Goal: Information Seeking & Learning: Learn about a topic

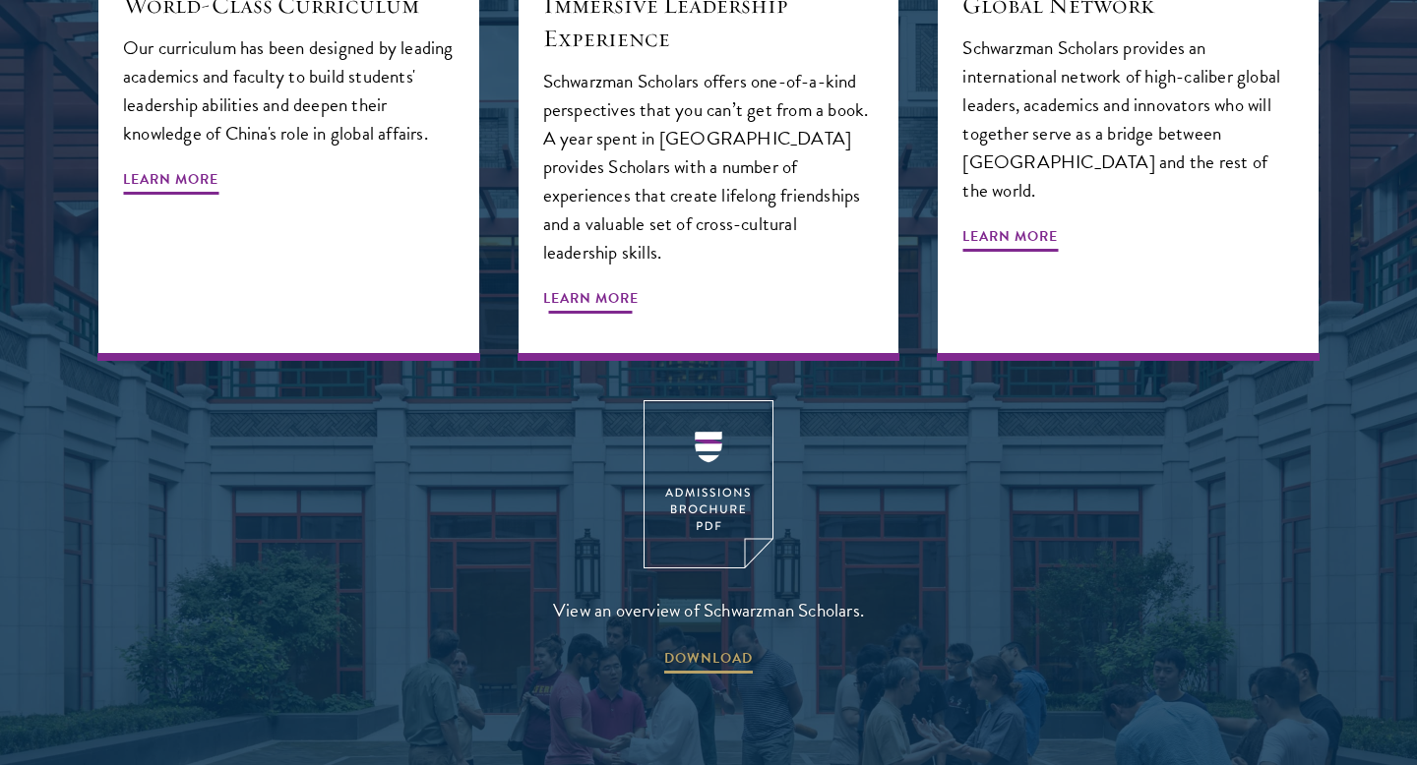
scroll to position [2460, 0]
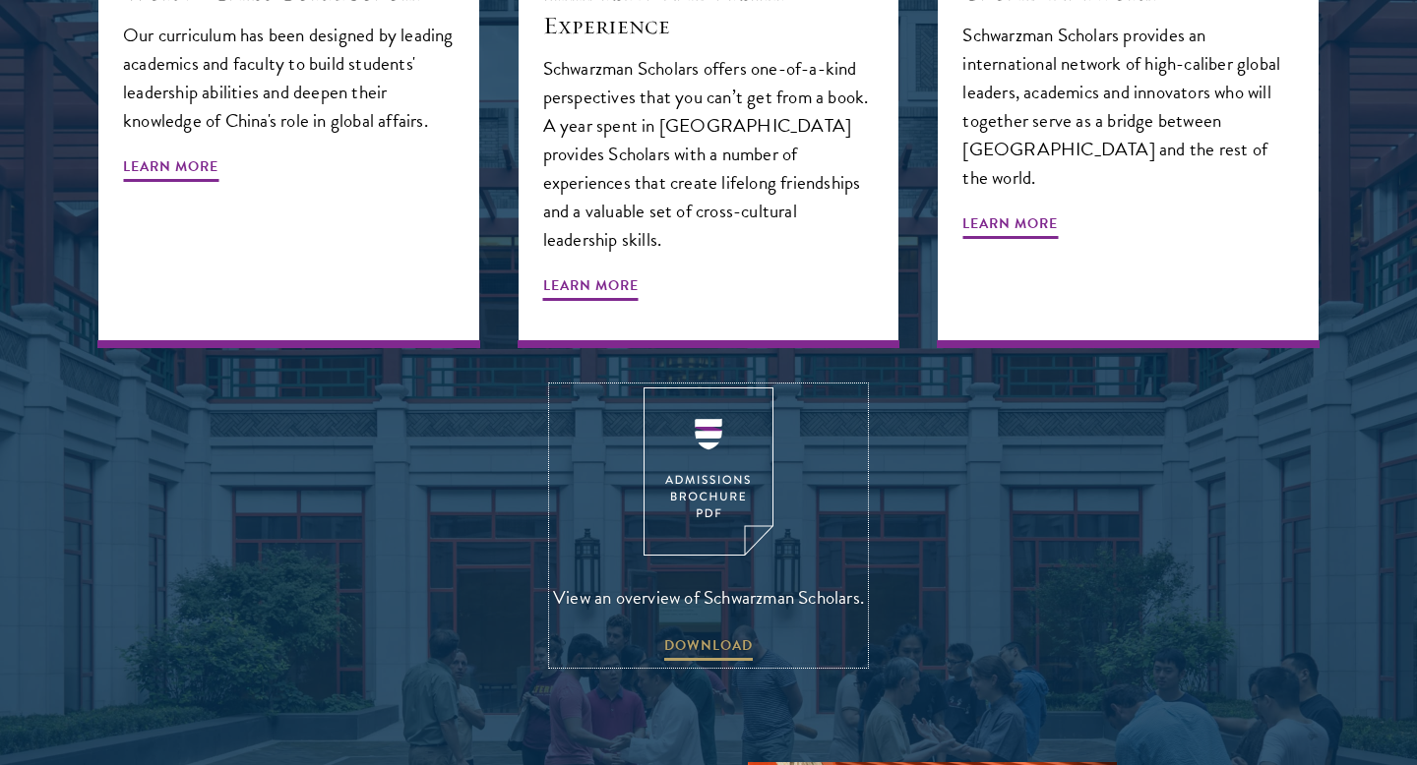
click at [731, 478] on img at bounding box center [708, 472] width 130 height 168
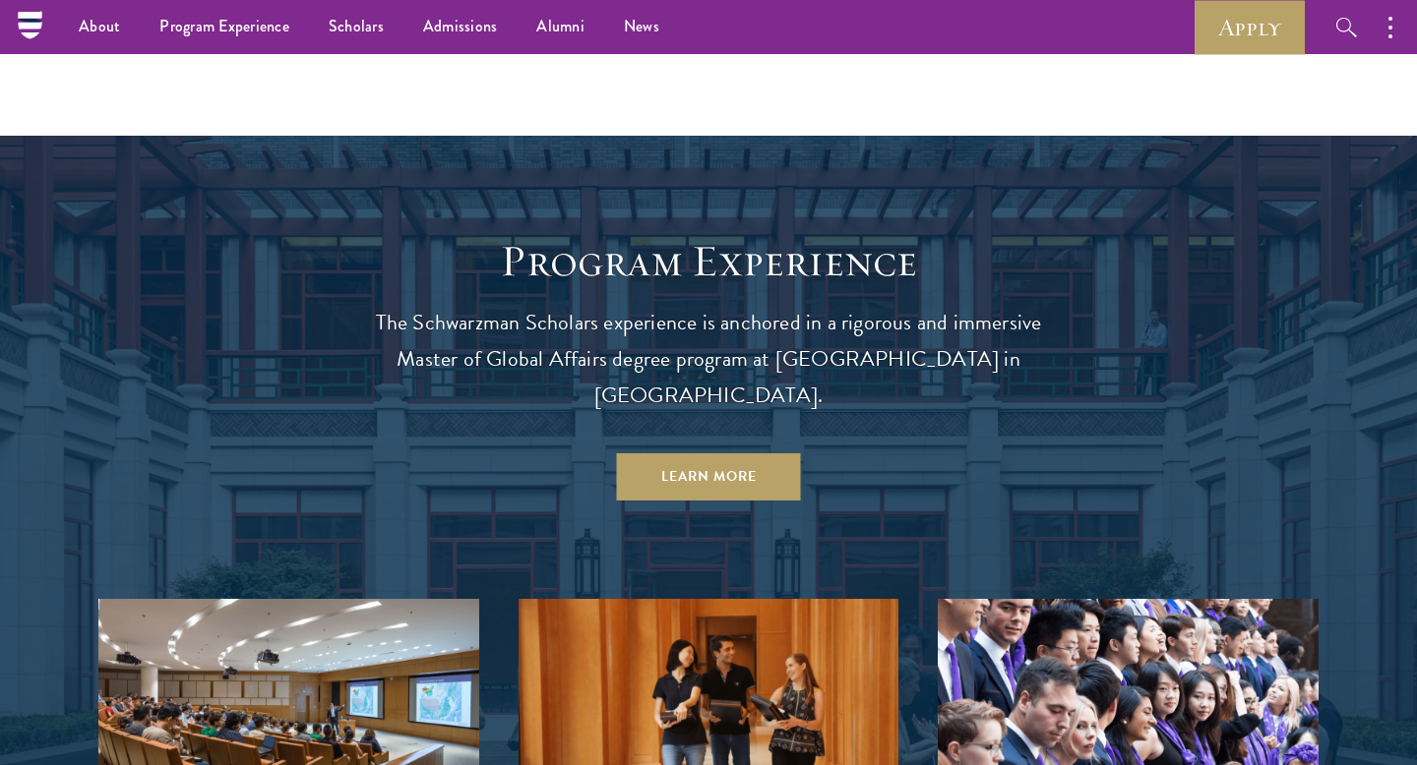
scroll to position [0, 0]
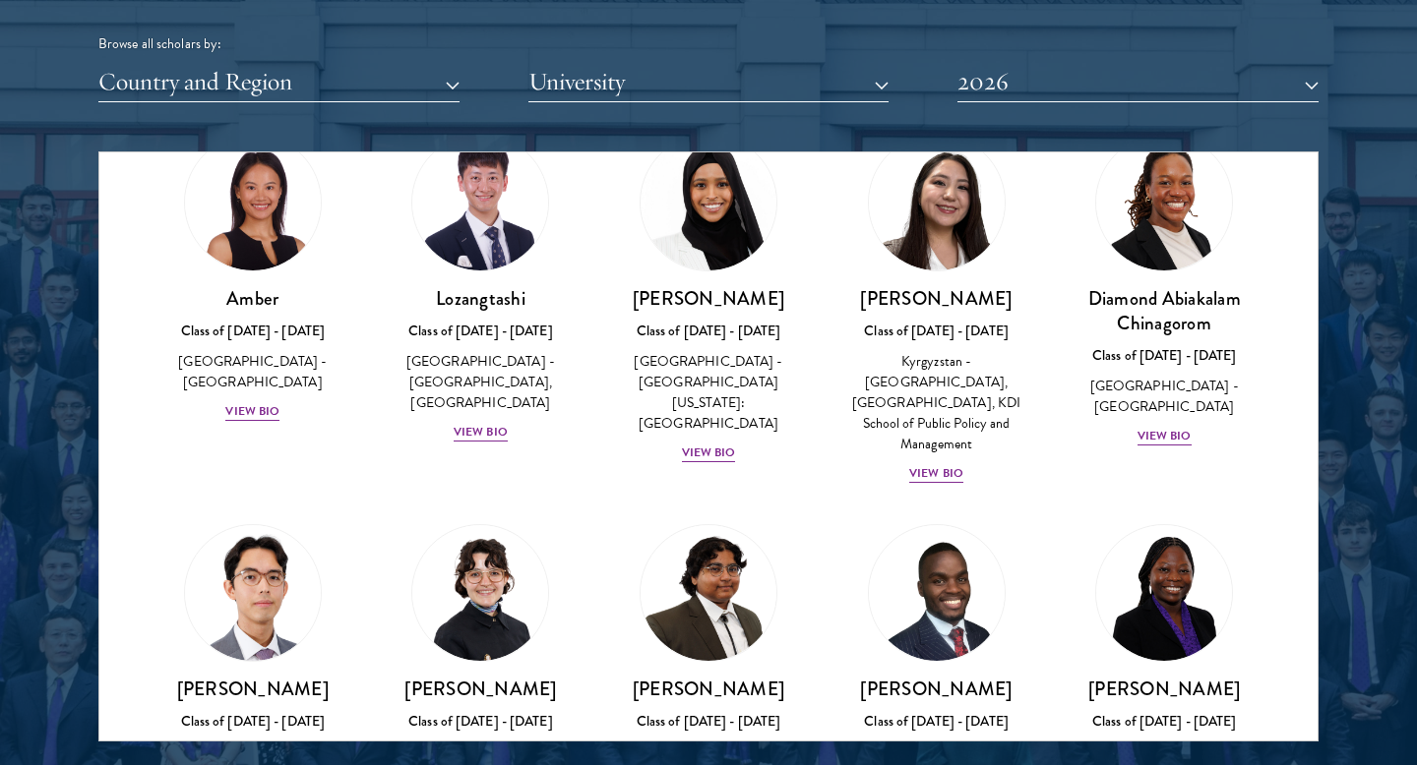
scroll to position [96, 0]
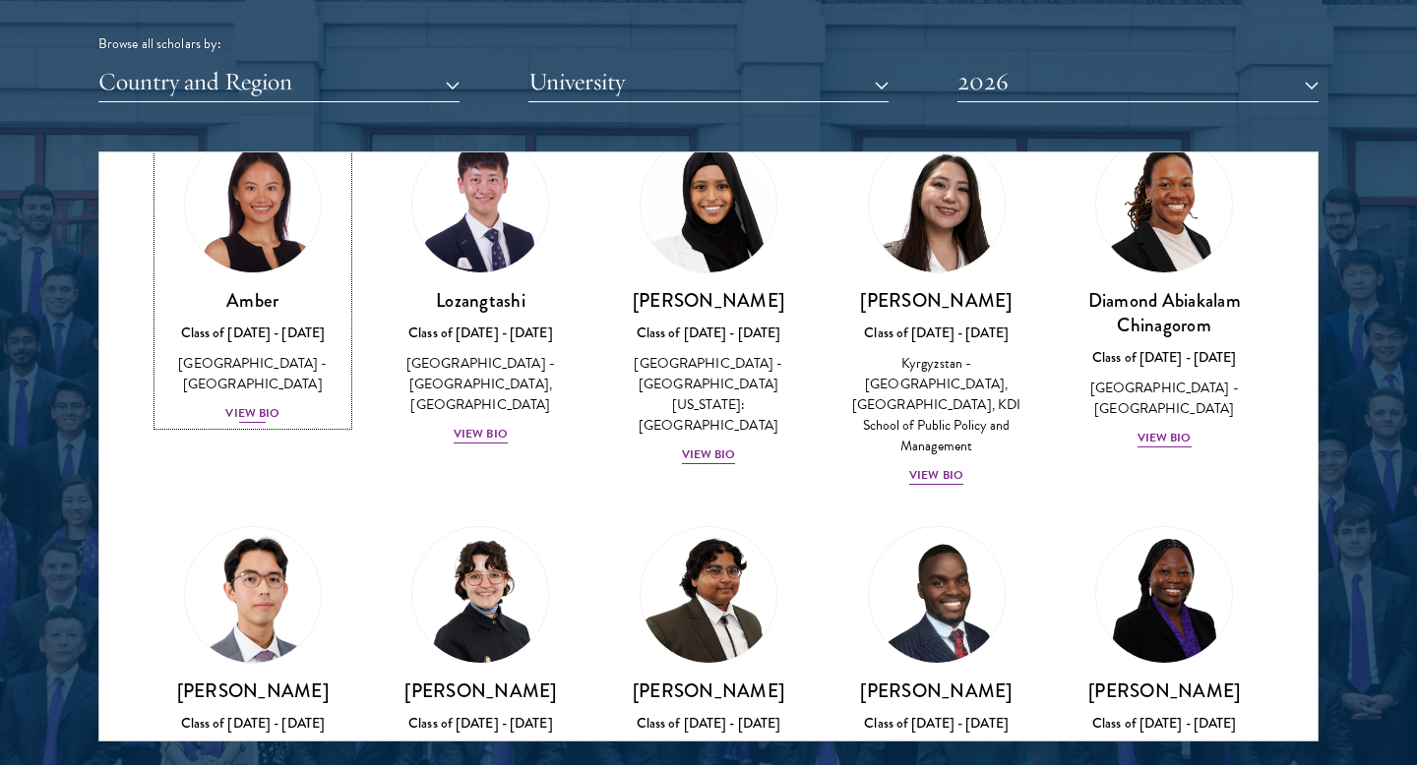
click at [260, 404] on div "View Bio" at bounding box center [252, 413] width 54 height 19
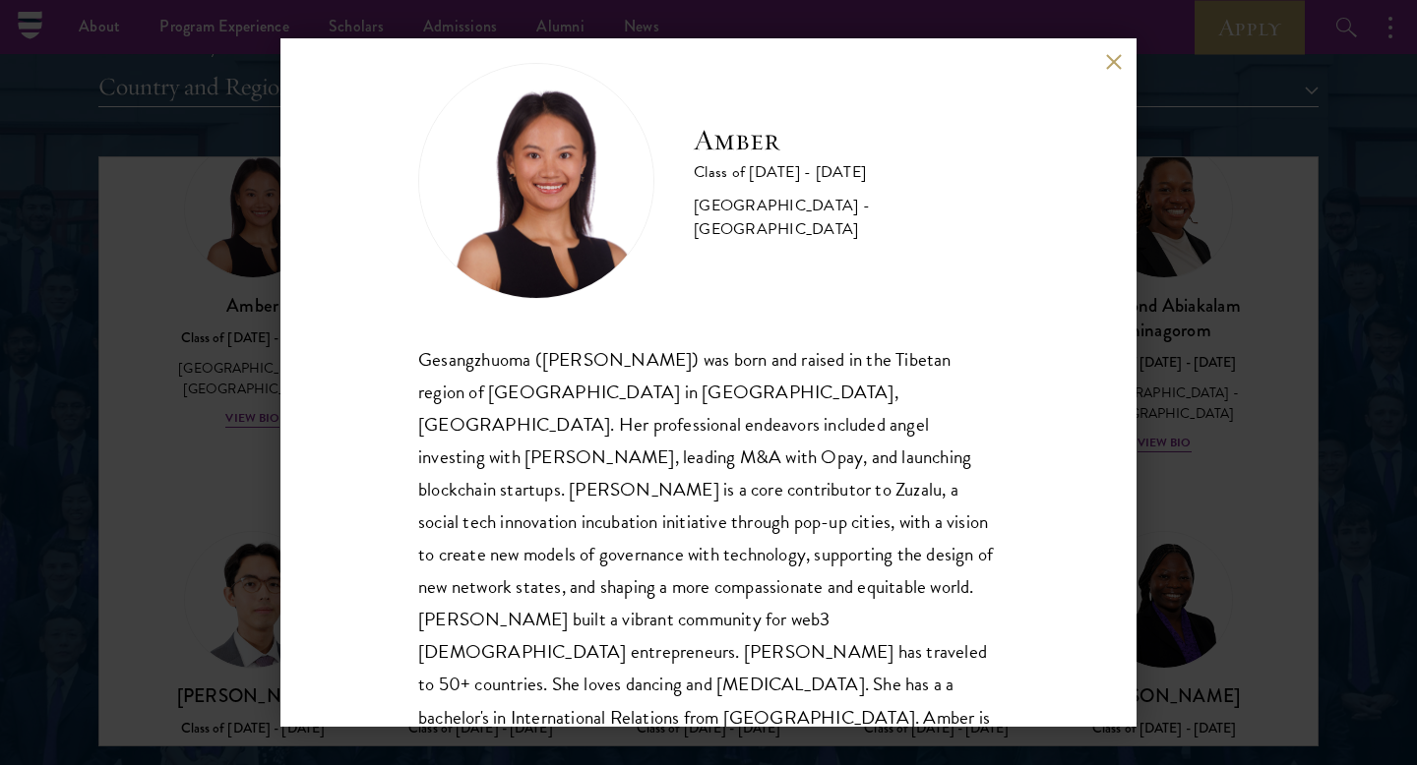
scroll to position [2446, 0]
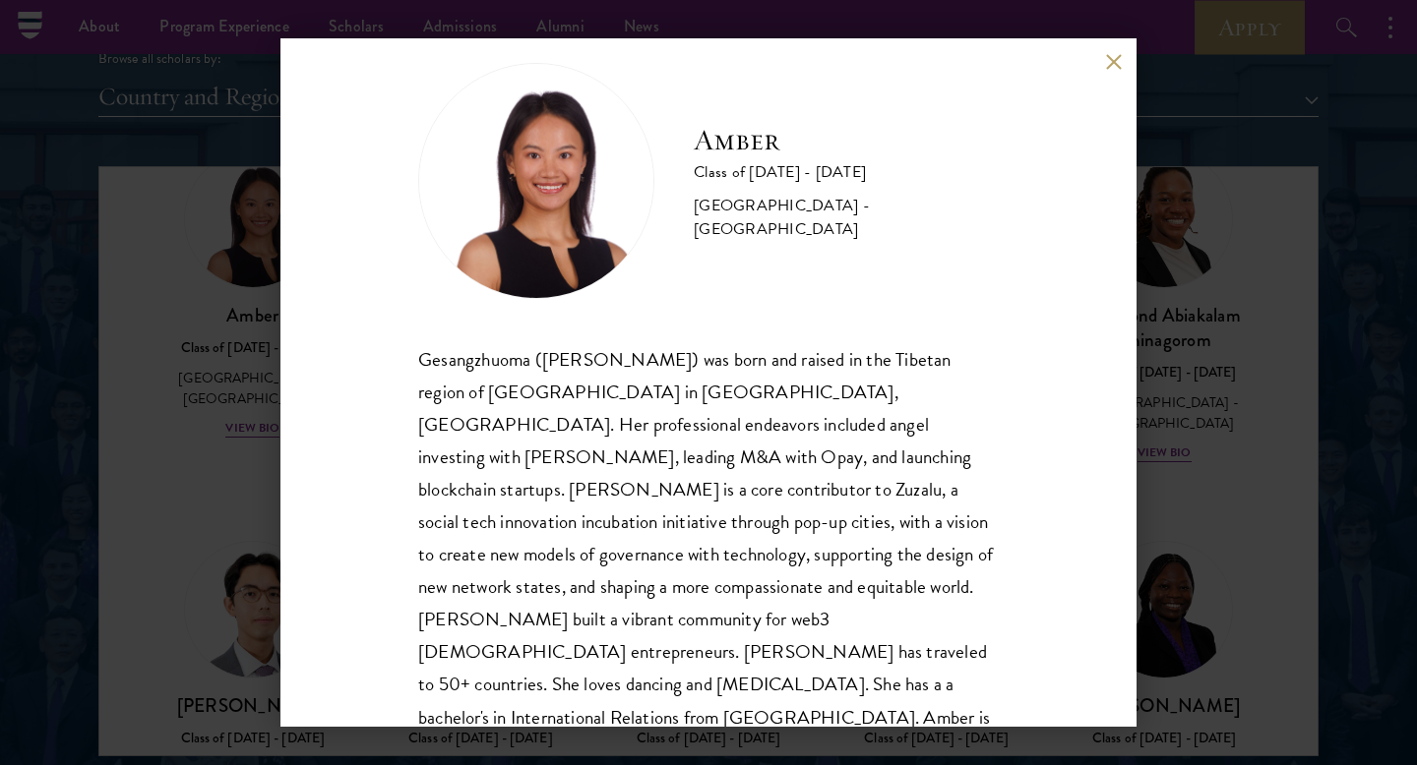
click at [1100, 55] on div "Amber Class of [DATE] - [DATE] [GEOGRAPHIC_DATA] - [GEOGRAPHIC_DATA] Gesangzhuo…" at bounding box center [708, 382] width 856 height 689
click at [1116, 54] on button at bounding box center [1113, 61] width 17 height 17
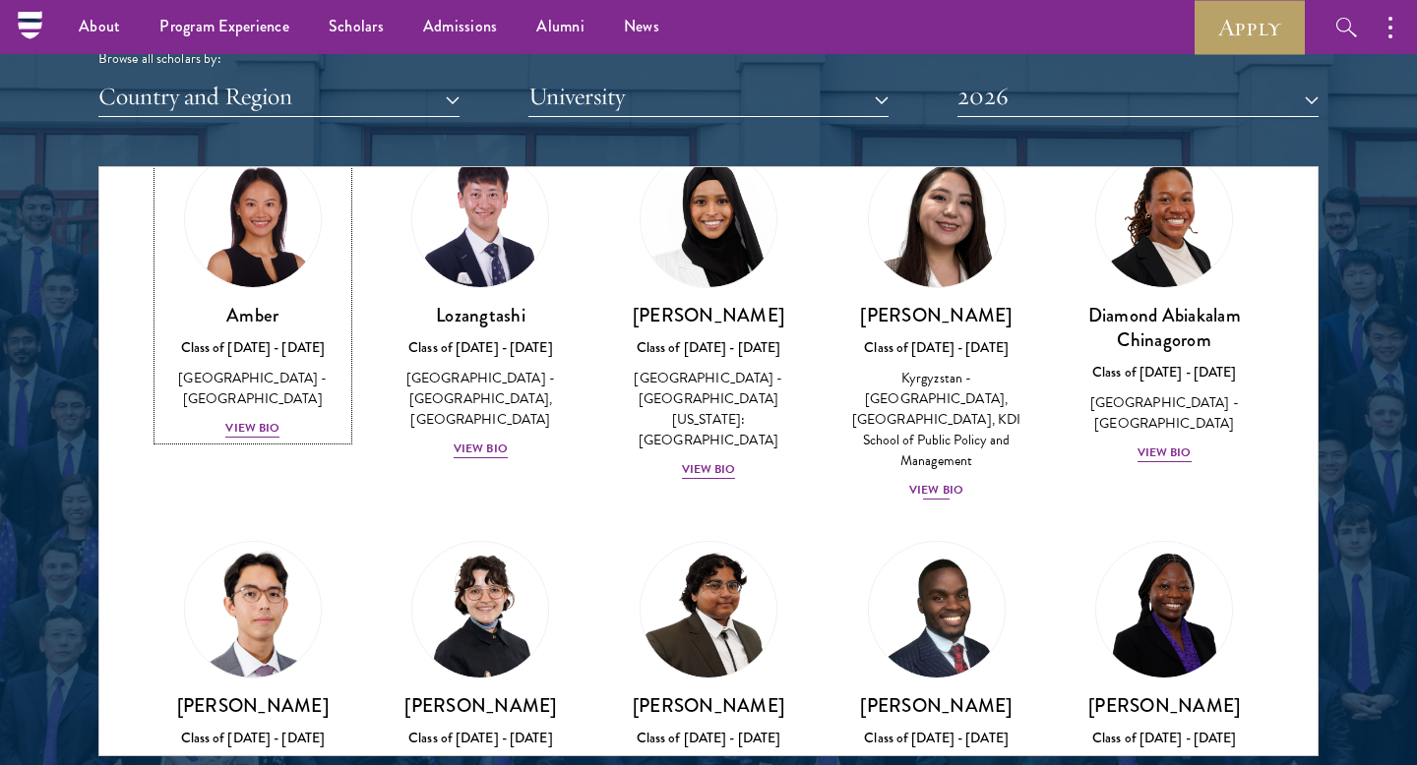
scroll to position [80, 0]
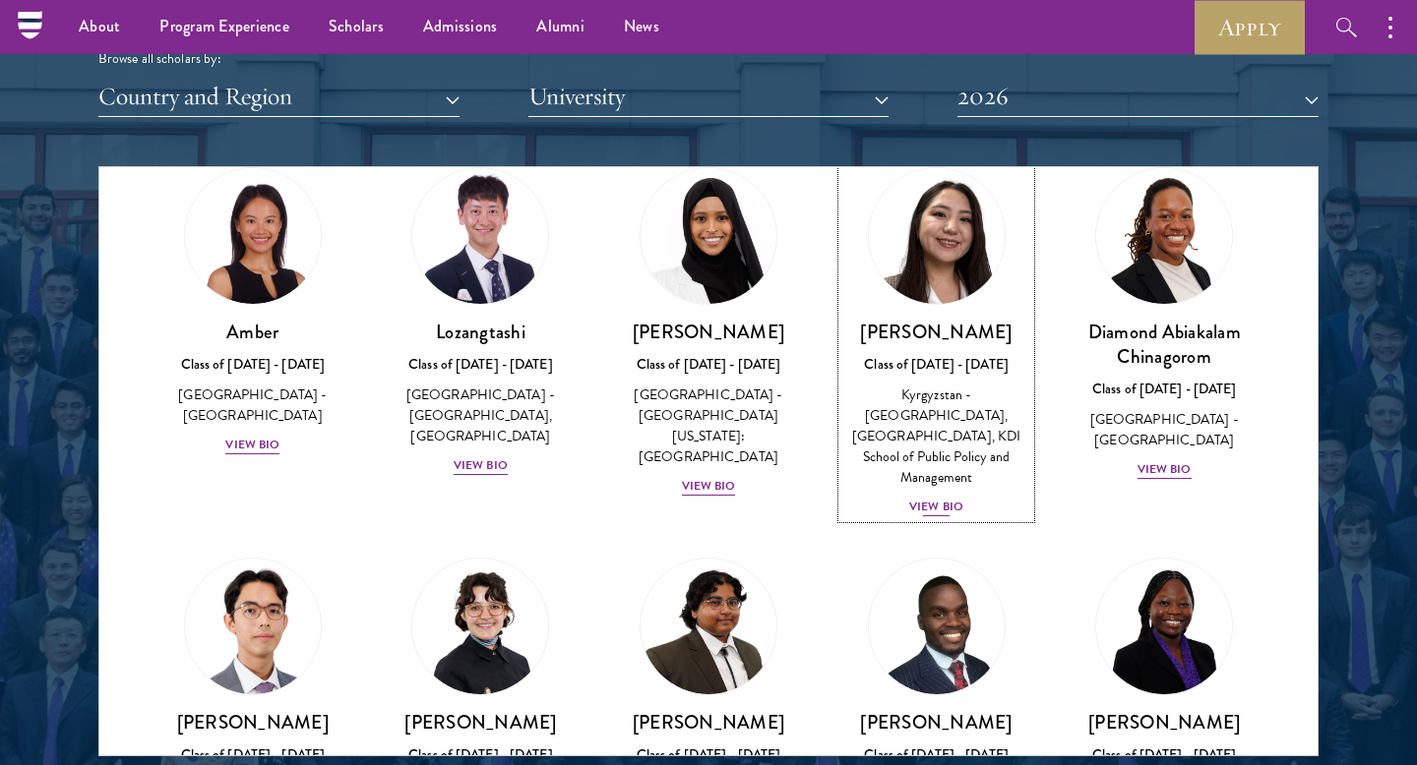
click at [941, 498] on div "View Bio" at bounding box center [936, 507] width 54 height 19
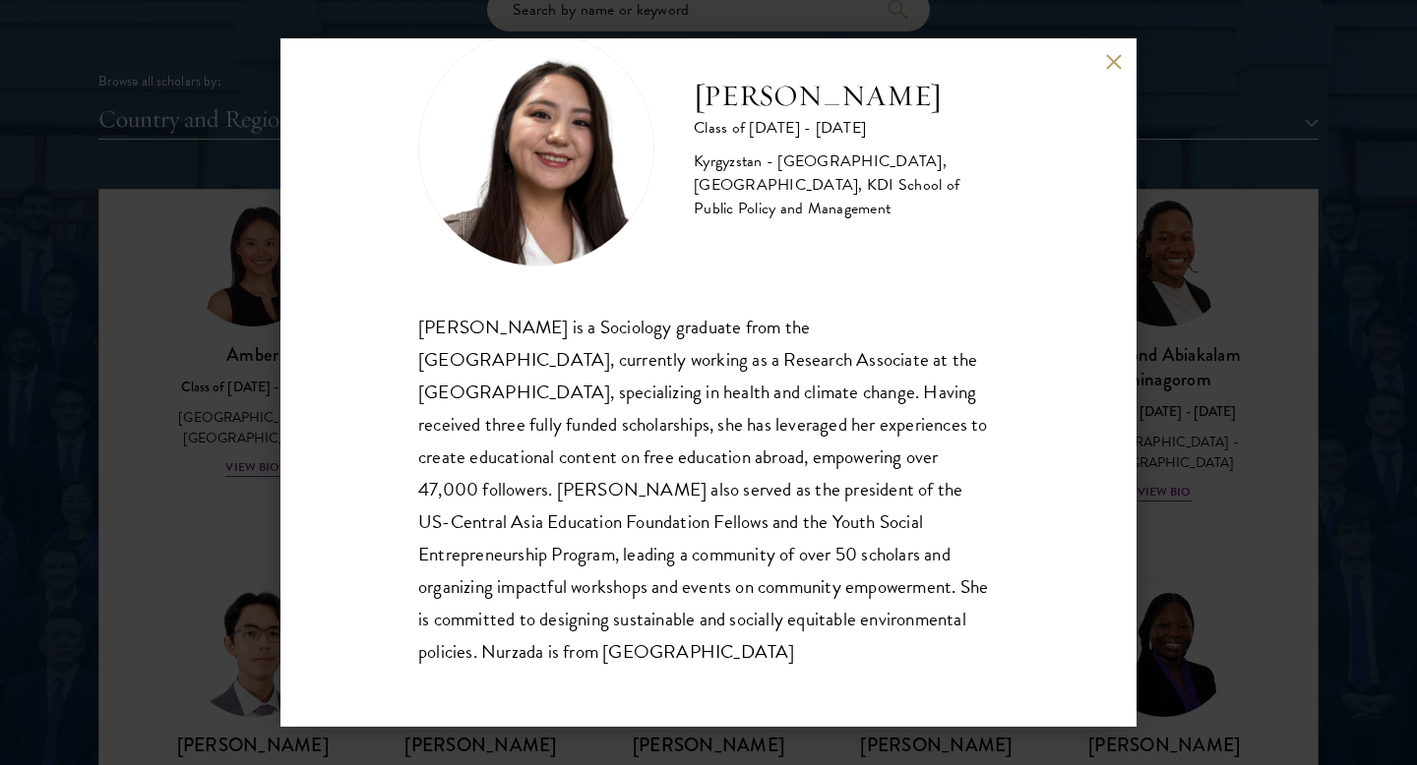
scroll to position [2577, 0]
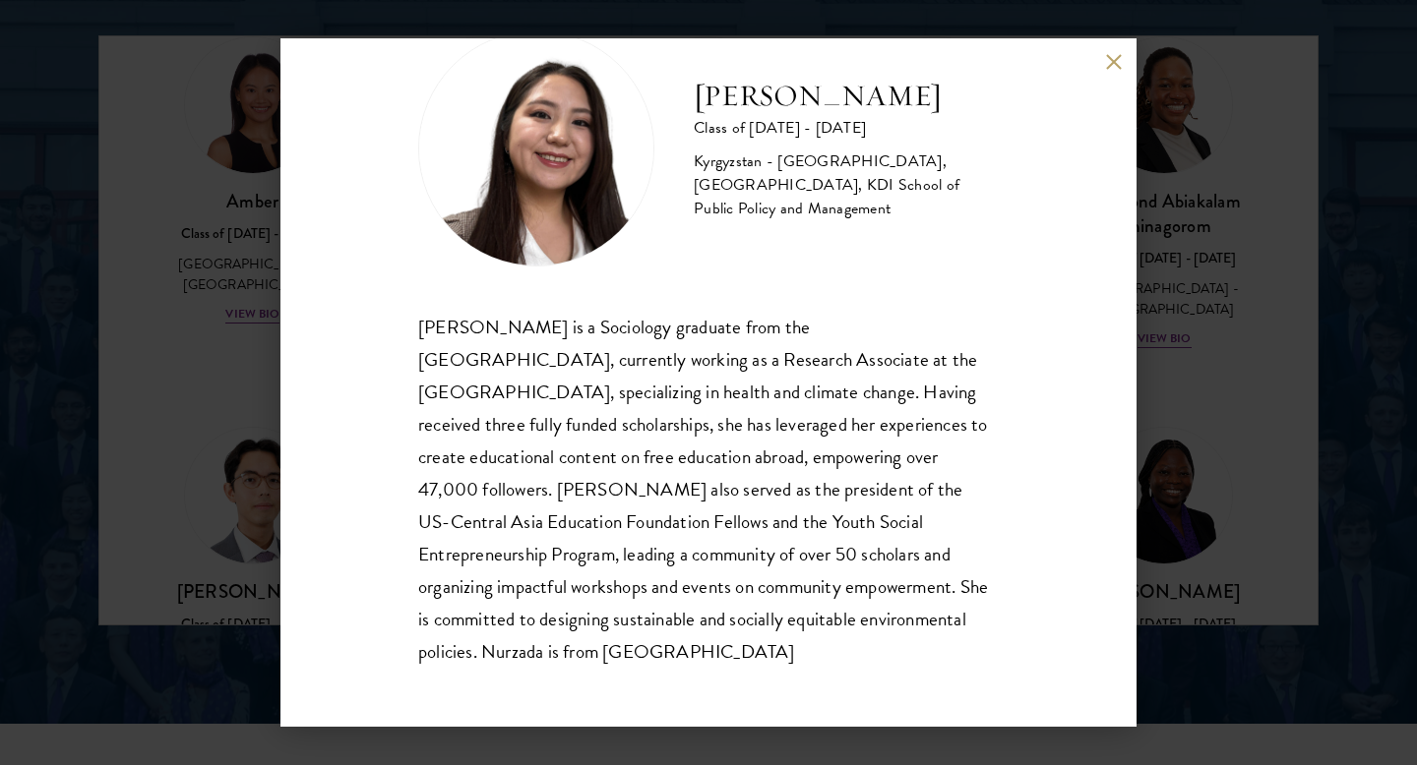
click at [1116, 30] on div "Nurzada Abdivalieva Class of [DATE] - [DATE] [GEOGRAPHIC_DATA] - [GEOGRAPHIC_DA…" at bounding box center [708, 382] width 1417 height 765
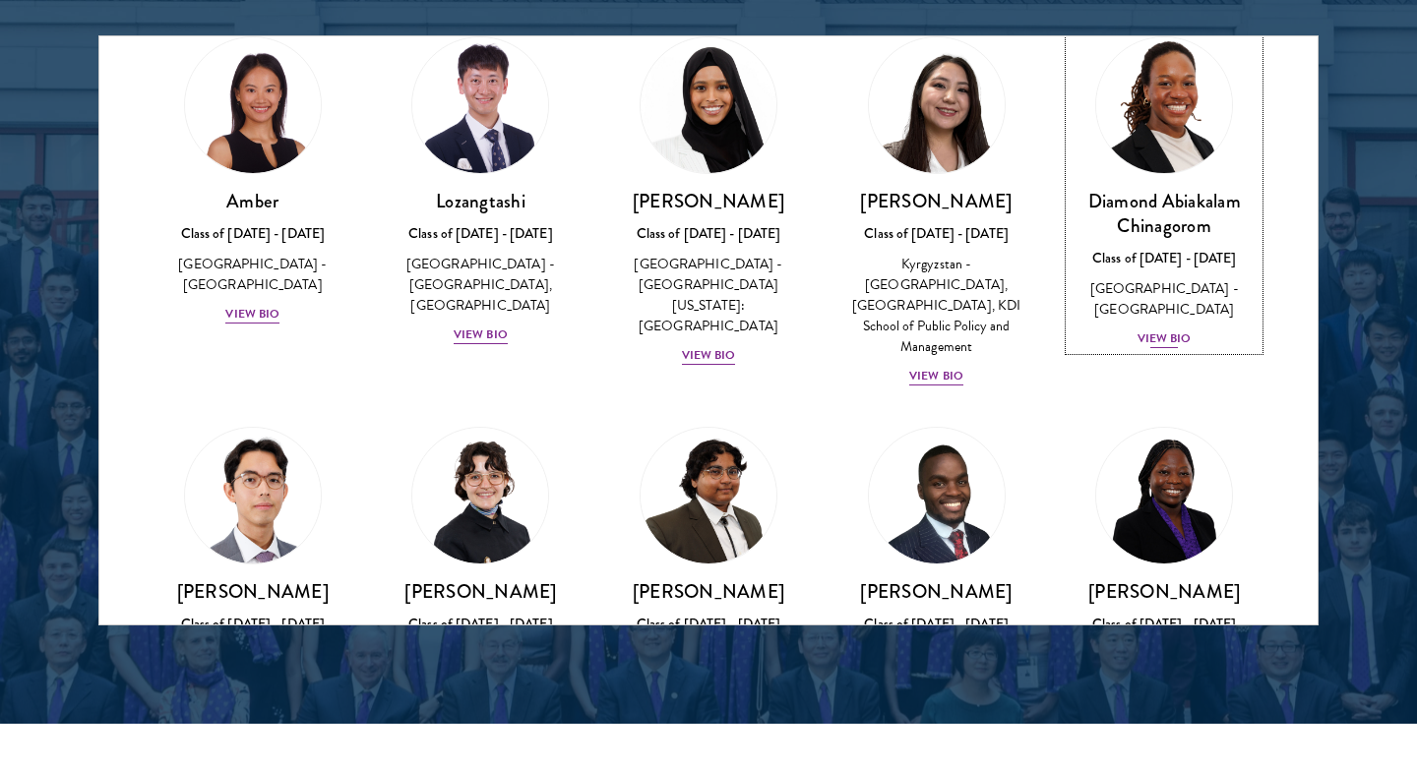
click at [1112, 67] on img at bounding box center [1164, 105] width 150 height 150
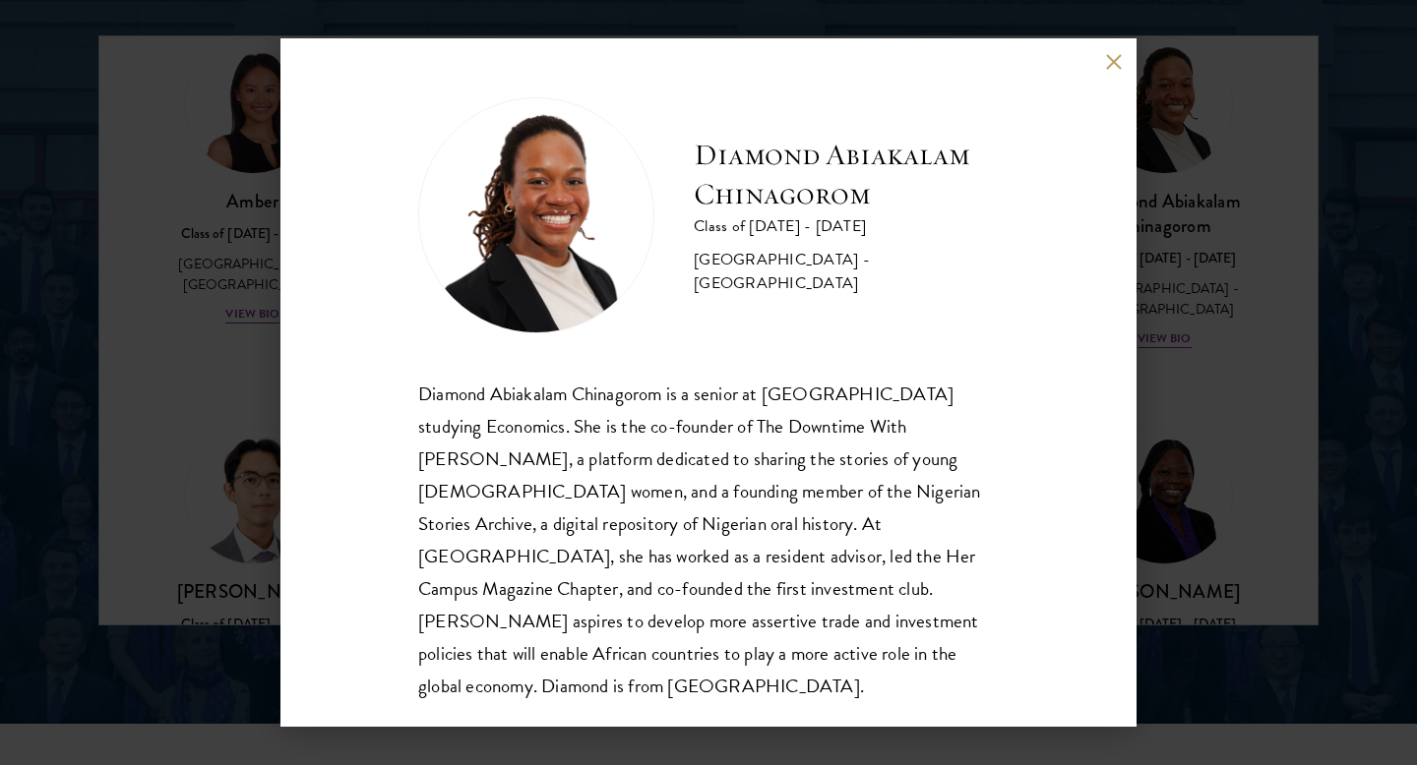
click at [1114, 58] on button at bounding box center [1113, 61] width 17 height 17
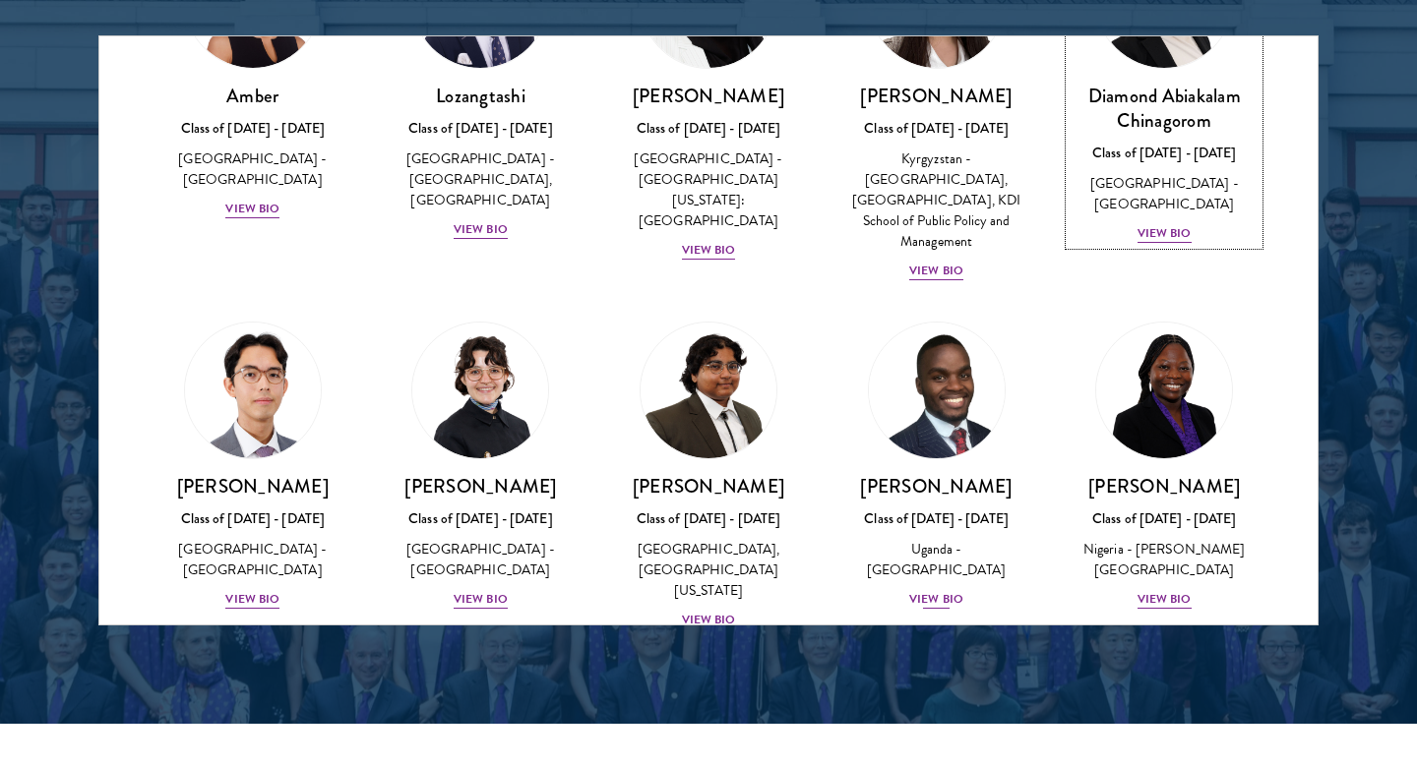
scroll to position [182, 0]
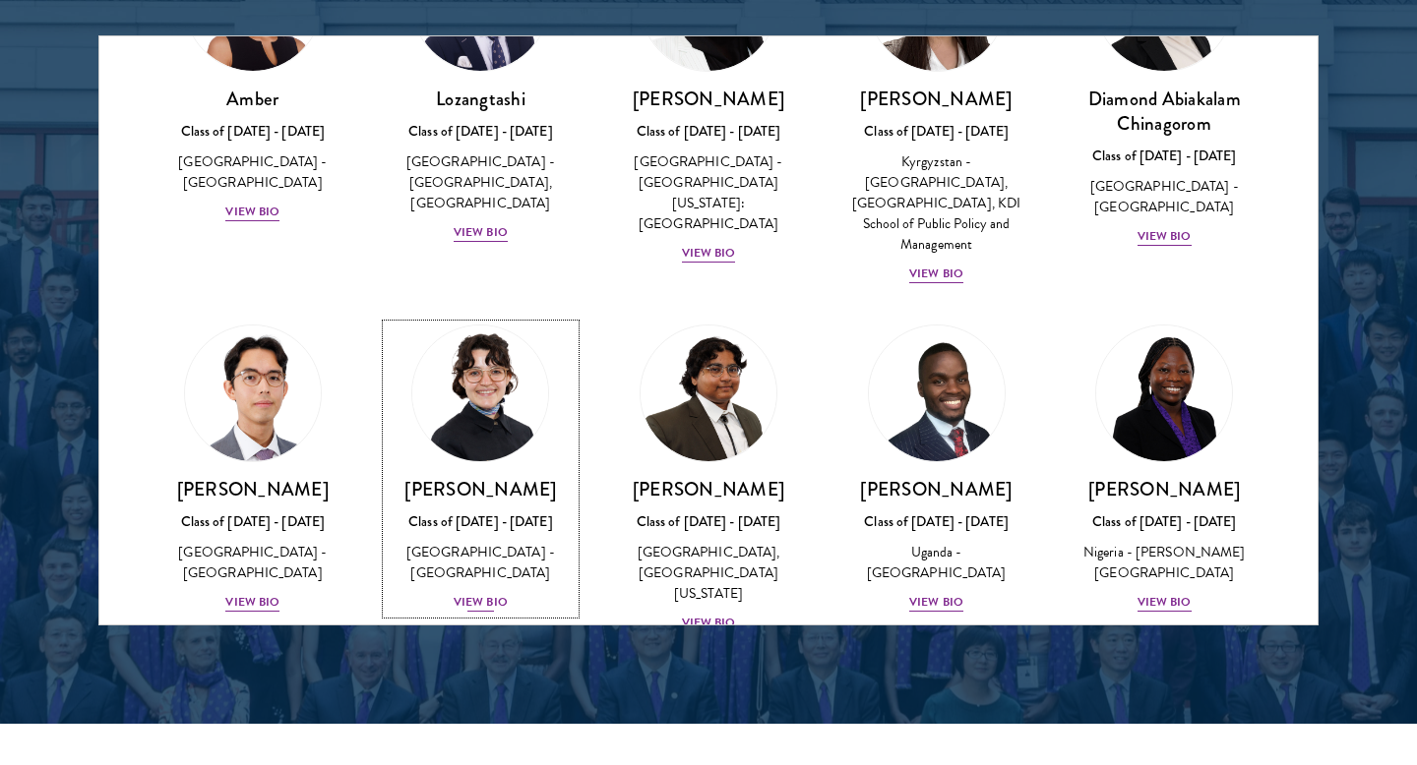
click at [539, 360] on img at bounding box center [480, 394] width 150 height 150
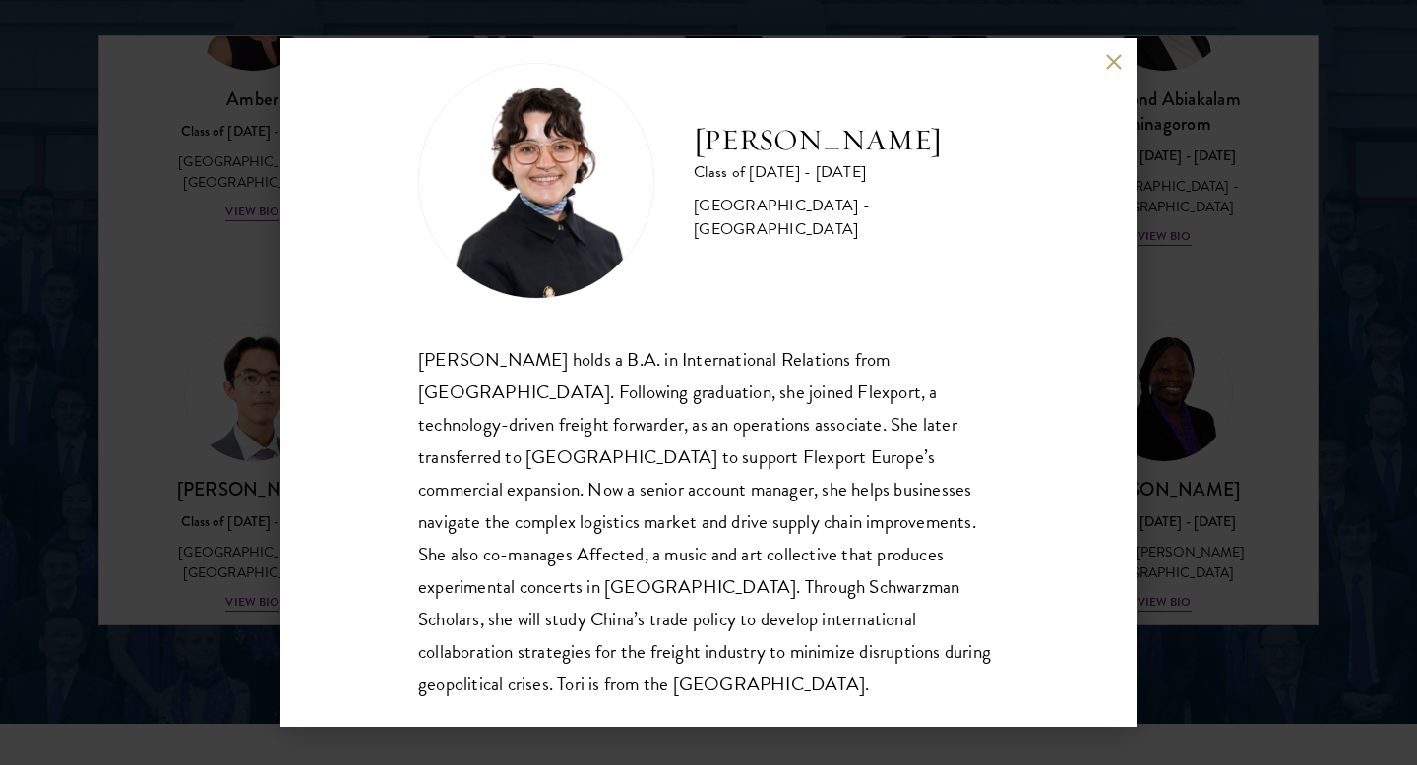
scroll to position [34, 0]
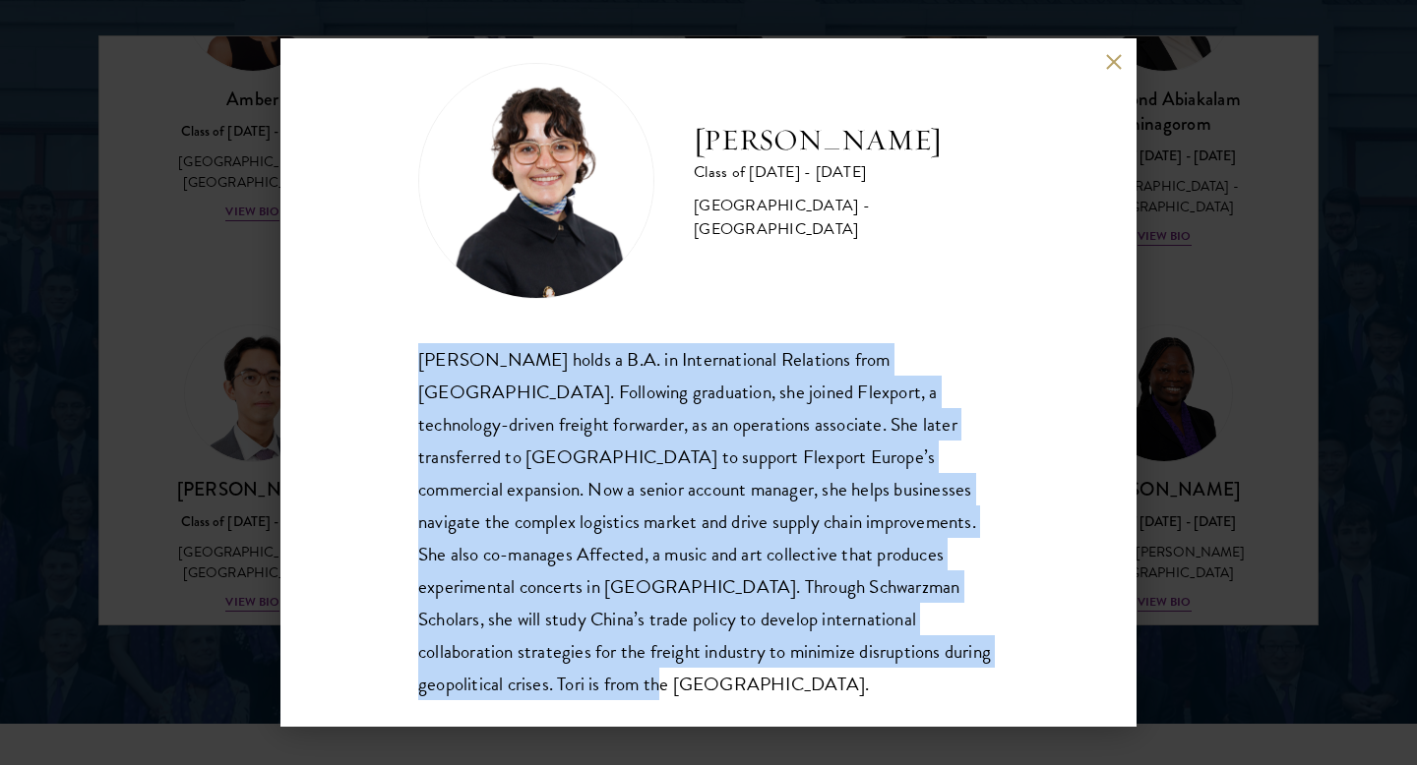
drag, startPoint x: 347, startPoint y: 357, endPoint x: 1022, endPoint y: 652, distance: 736.6
click at [1023, 652] on div "[PERSON_NAME] Class of [DATE] - [DATE] [GEOGRAPHIC_DATA] - [GEOGRAPHIC_DATA] [P…" at bounding box center [708, 382] width 856 height 689
copy div "[PERSON_NAME] holds a B.A. in International Relations from [GEOGRAPHIC_DATA]. F…"
